Goal: Transaction & Acquisition: Purchase product/service

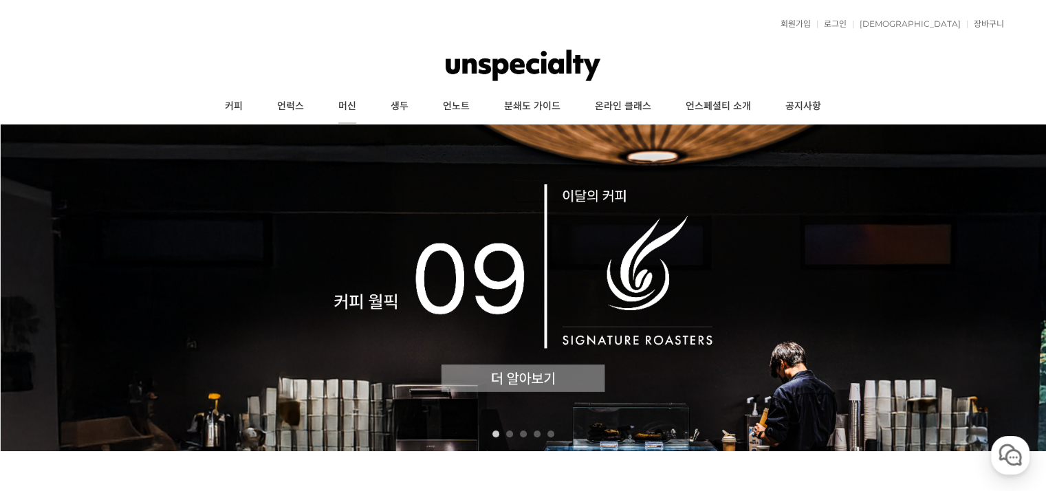
click at [357, 105] on link "머신" at bounding box center [347, 106] width 52 height 34
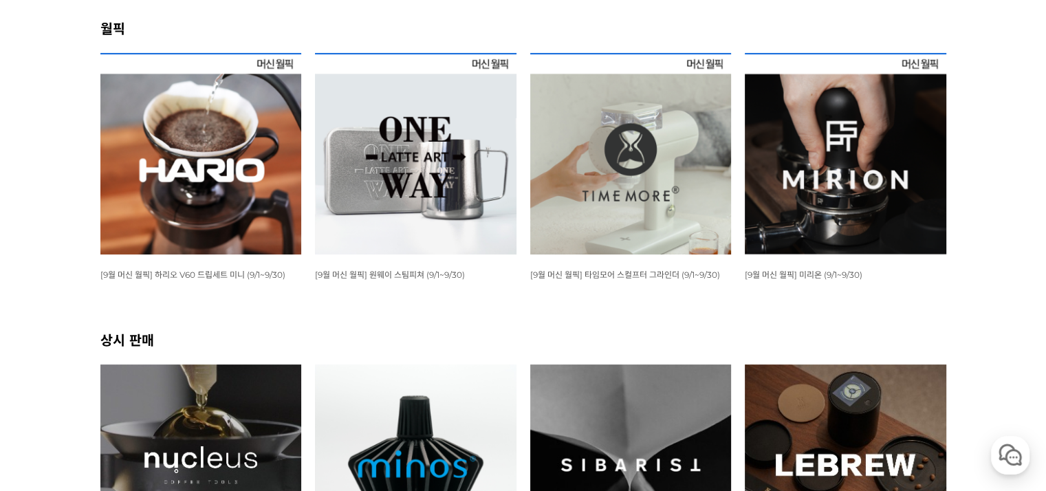
scroll to position [206, 0]
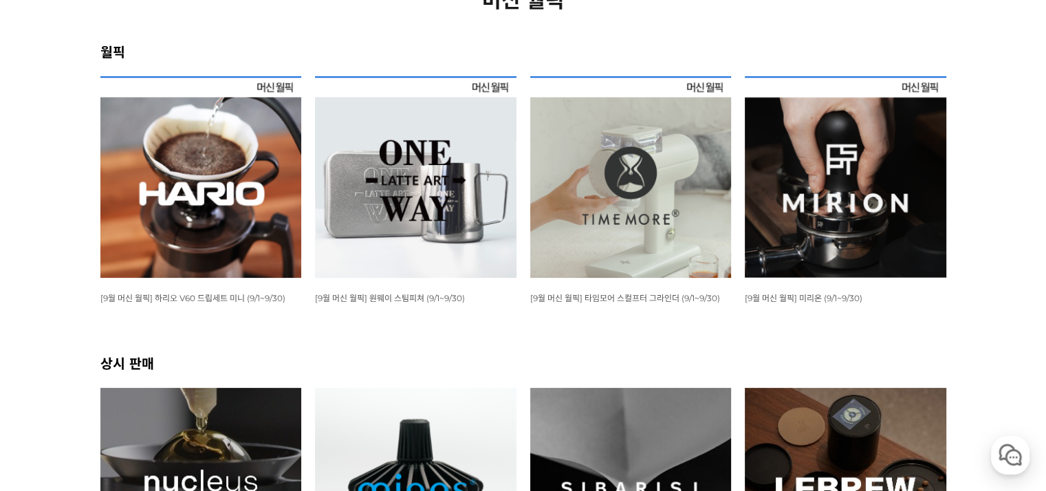
click at [270, 166] on img at bounding box center [200, 176] width 201 height 201
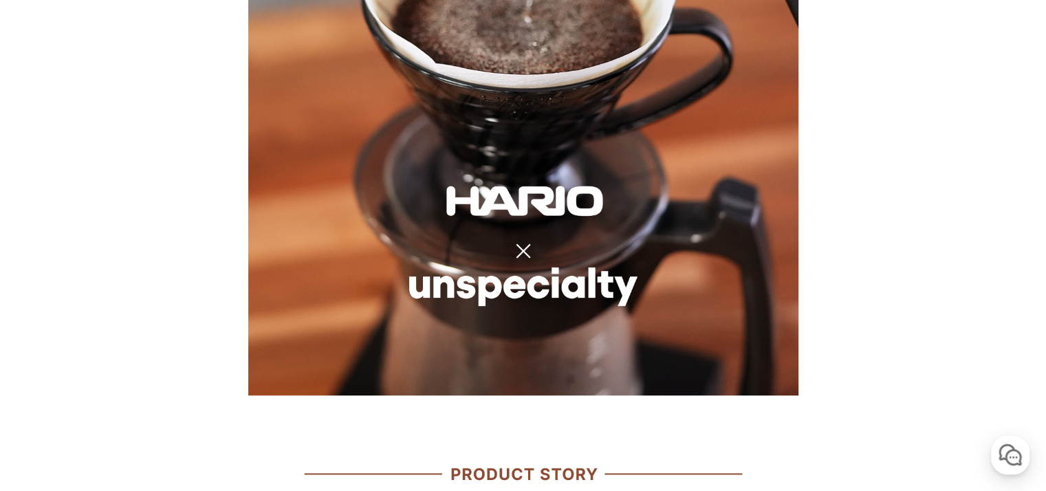
scroll to position [1031, 0]
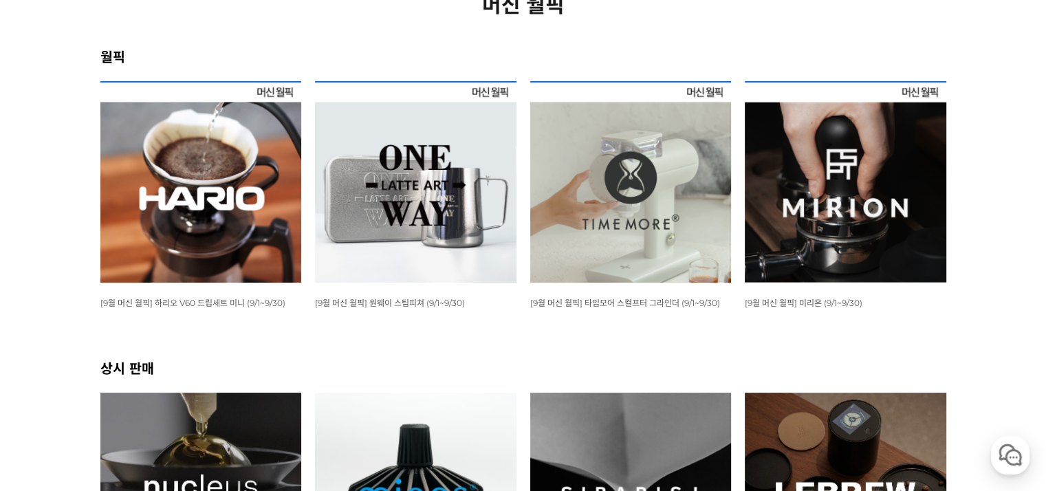
click at [484, 169] on img at bounding box center [415, 181] width 201 height 201
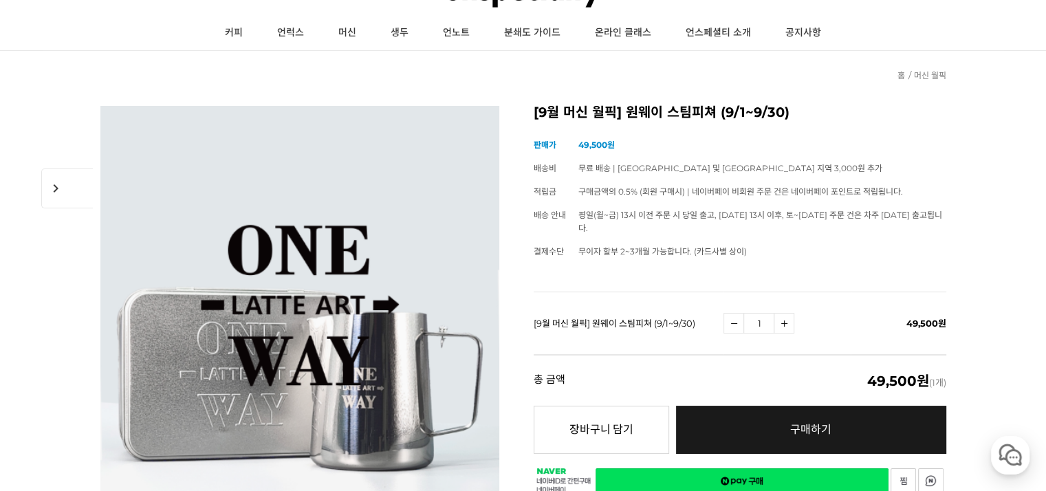
scroll to position [69, 0]
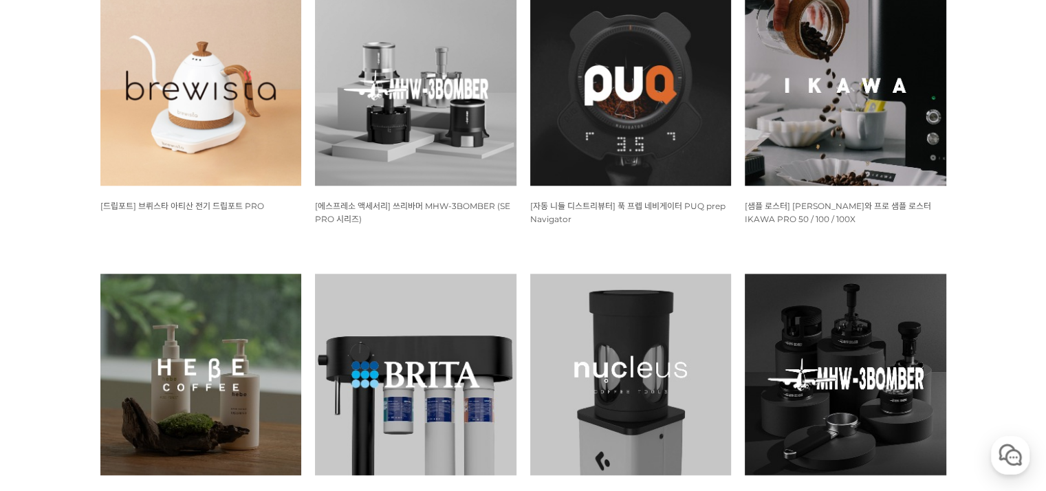
scroll to position [1229, 0]
